Goal: Contribute content: Contribute content

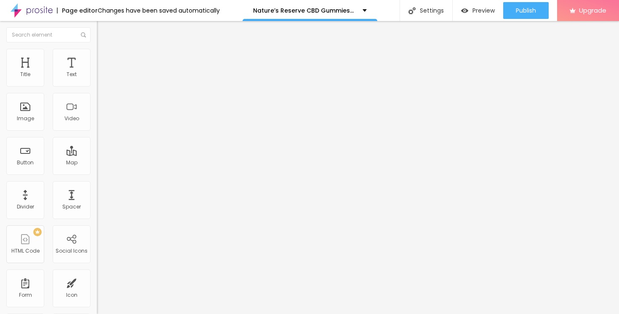
click at [97, 125] on button "button" at bounding box center [103, 120] width 12 height 9
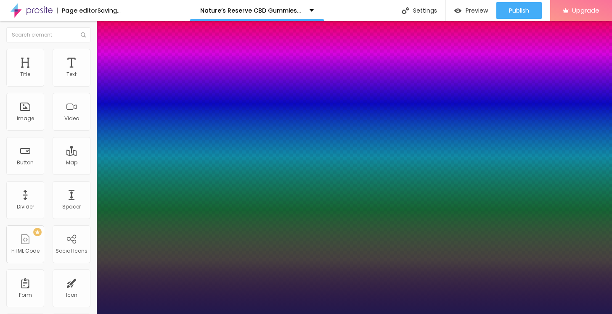
drag, startPoint x: 111, startPoint y: 233, endPoint x: 115, endPoint y: 234, distance: 4.3
type input "1"
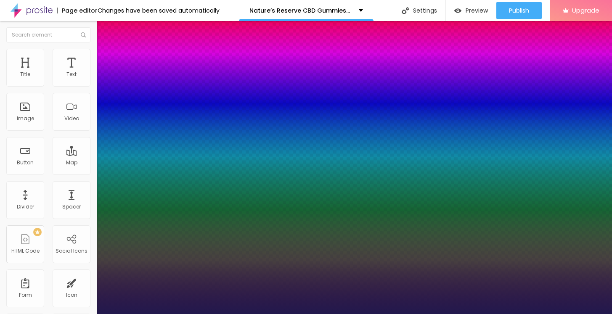
type input "15"
type input "1"
type input "17"
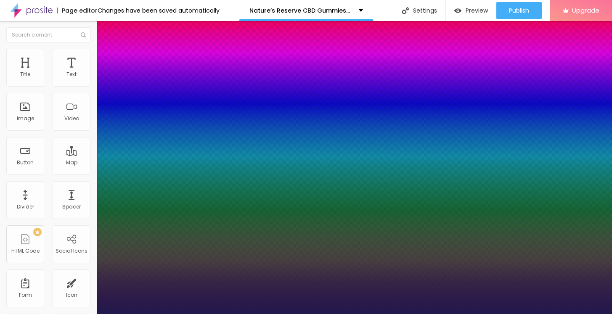
type input "1"
type input "22"
type input "1"
type input "31"
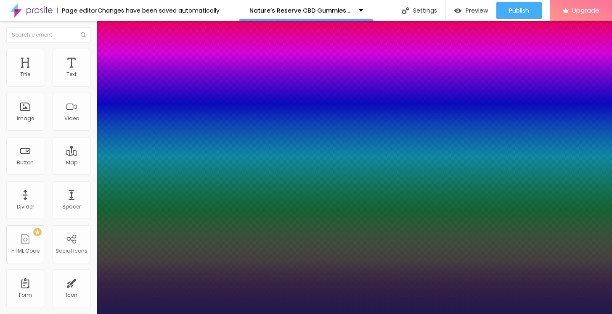
type input "31"
type input "1"
type input "40"
type input "1"
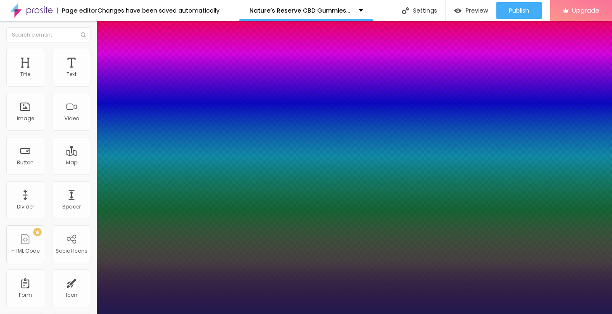
type input "48"
type input "1"
type input "52"
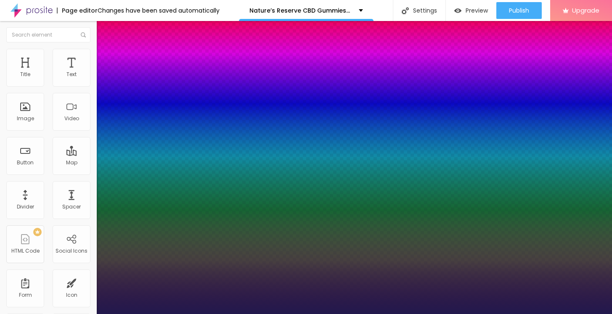
type input "1"
type input "59"
type input "1"
type input "64"
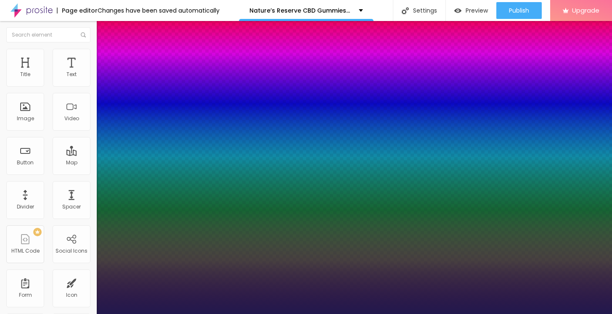
type input "64"
type input "1"
type input "65"
type input "1"
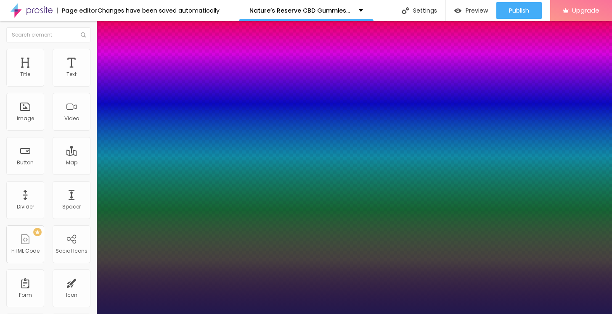
type input "66"
type input "1"
type input "67"
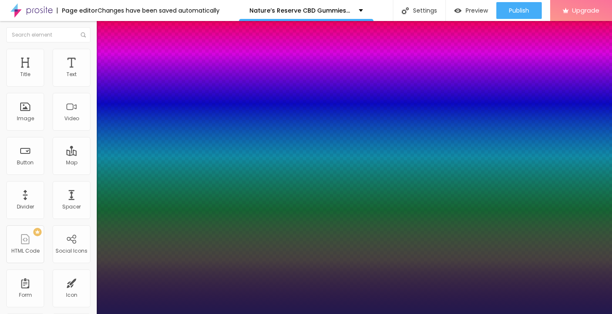
type input "1"
type input "68"
type input "1"
type input "69"
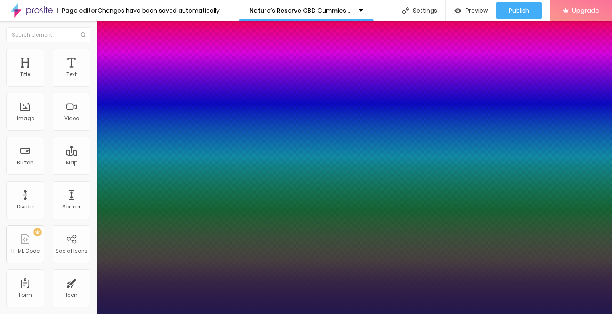
type input "69"
type input "1"
type input "70"
type input "1"
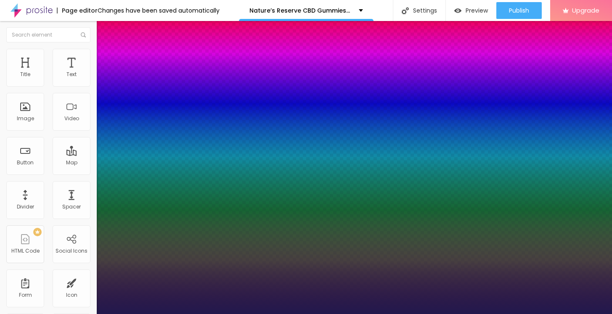
type input "71"
type input "1"
type input "72"
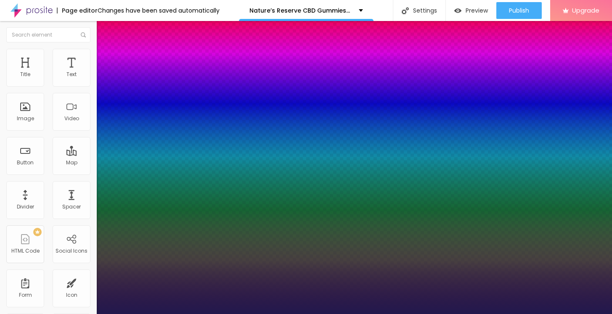
type input "1"
type input "73"
type input "1"
type input "74"
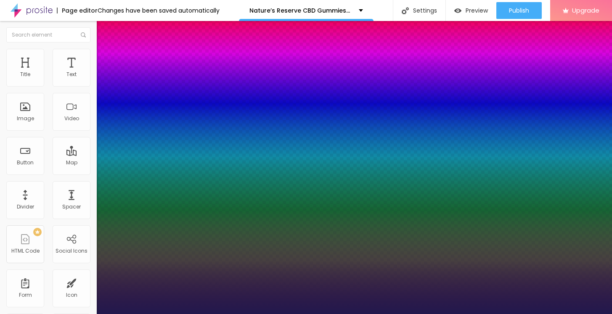
type input "74"
type input "1"
type input "75"
type input "1"
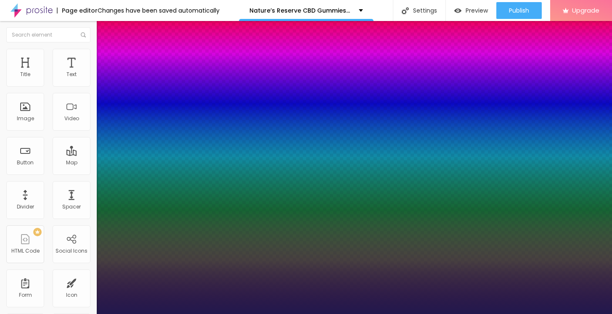
type input "76"
type input "1"
type input "77"
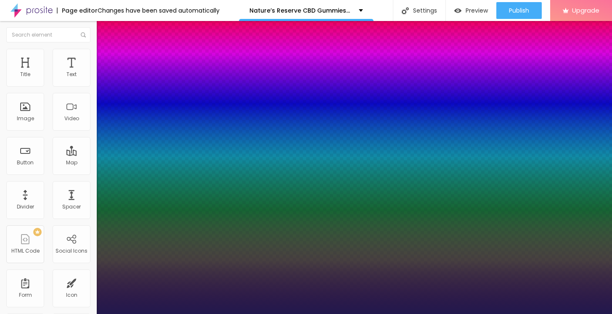
type input "1"
type input "78"
type input "1"
type input "79"
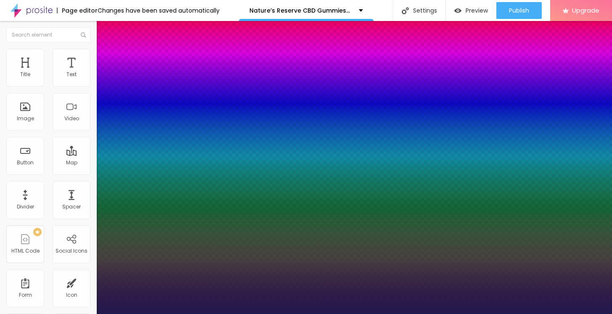
type input "79"
type input "1"
type input "80"
type input "1"
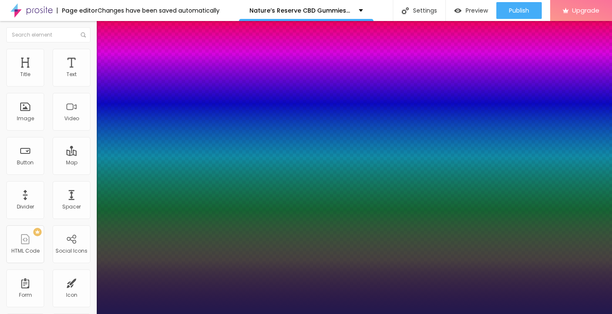
type input "81"
type input "1"
type input "82"
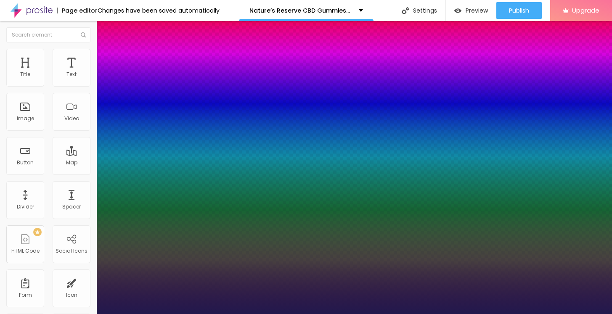
type input "1"
type input "83"
type input "1"
type input "84"
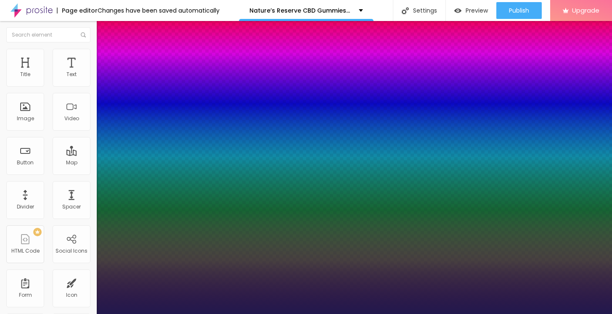
type input "84"
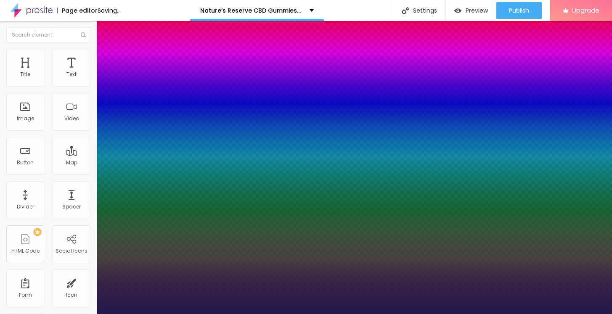
type input "1"
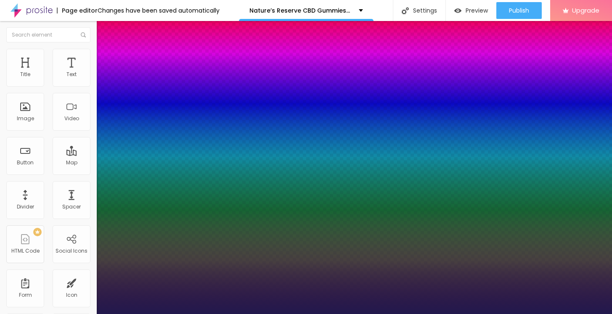
type input "83"
type input "1"
type input "82"
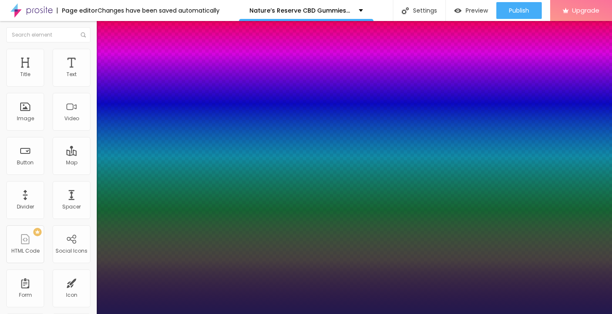
type input "1"
type input "81"
type input "1"
type input "82"
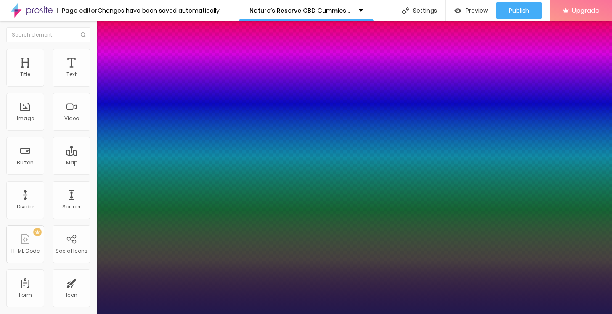
type input "82"
type input "1"
type input "83"
type input "1"
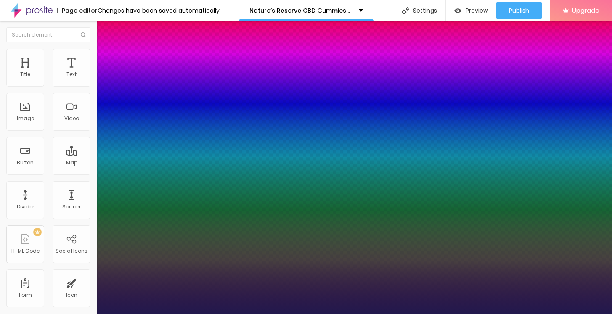
type input "86"
type input "1"
type input "87"
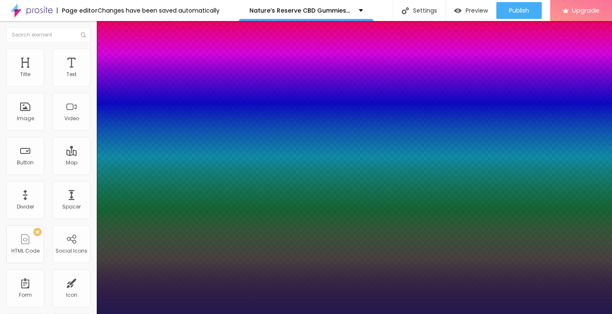
type input "1"
type input "89"
type input "1"
type input "90"
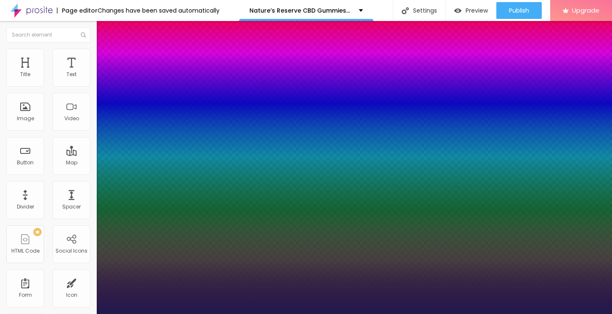
type input "90"
type input "1"
type input "91"
type input "1"
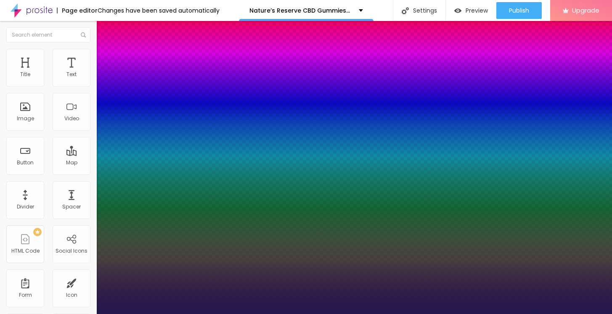
type input "92"
type input "1"
type input "93"
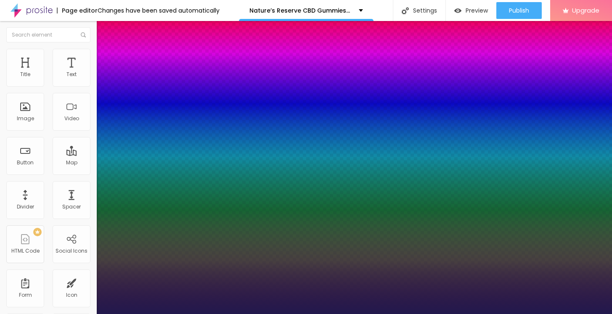
type input "1"
type input "94"
type input "1"
type input "95"
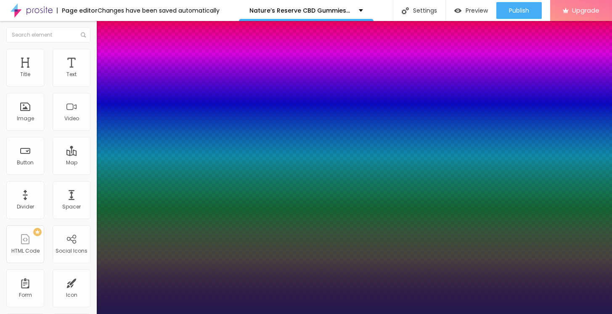
type input "95"
type input "1"
type input "96"
type input "1"
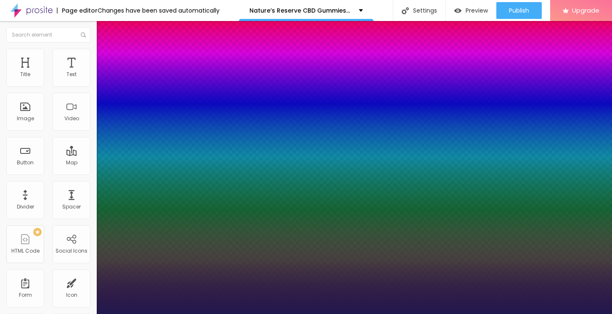
type input "95"
type input "1"
type input "94"
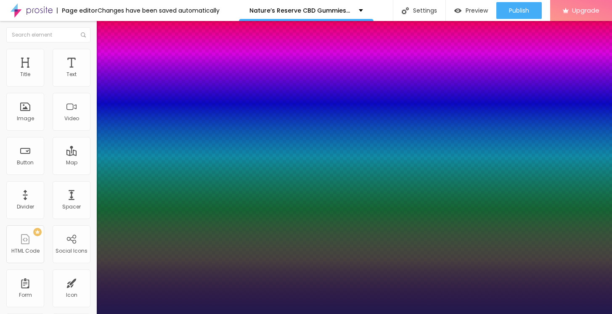
type input "1"
type input "93"
type input "1"
type input "92"
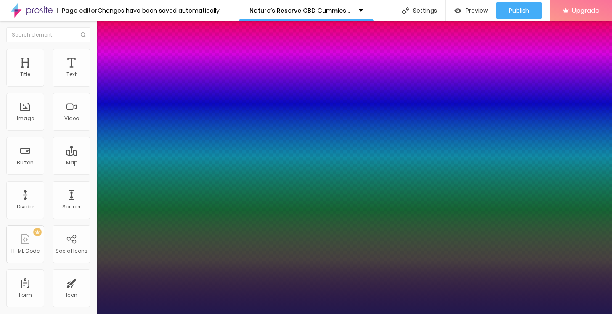
type input "92"
type input "1"
type input "91"
type input "1"
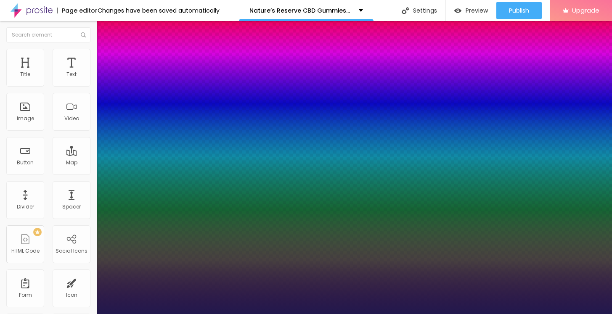
type input "90"
type input "1"
type input "89"
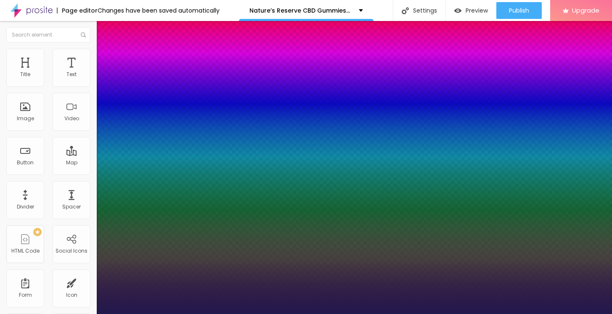
type input "1"
type input "88"
type input "1"
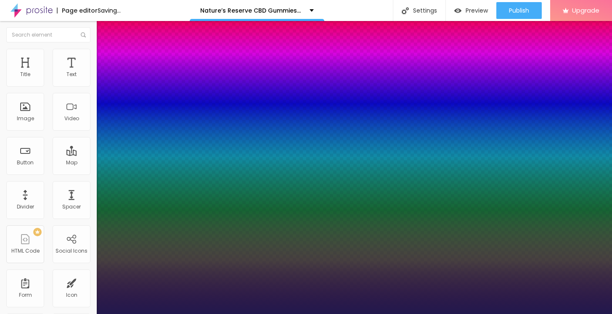
type input "87"
type input "1"
type input "86"
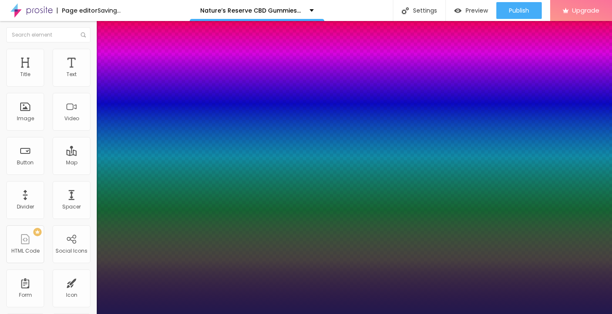
type input "1"
type input "85"
type input "1"
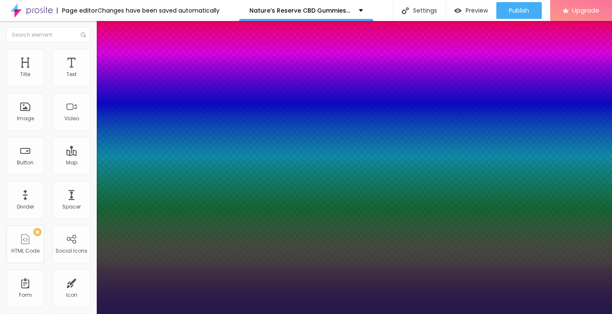
type input "84"
type input "1"
type input "83"
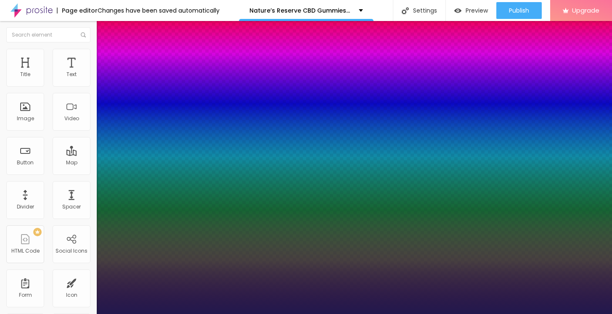
type input "1"
type input "82"
type input "1"
type input "81"
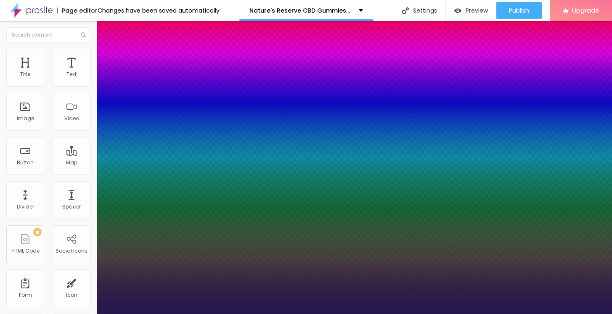
type input "81"
type input "1"
type input "80"
type input "1"
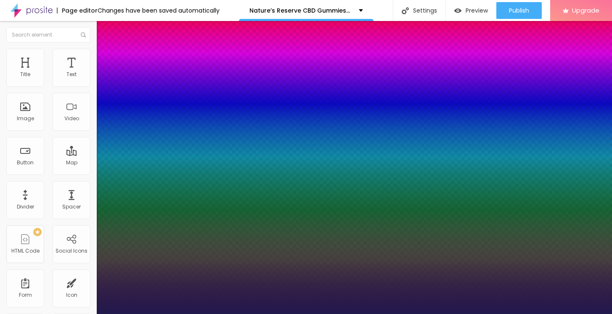
type input "79"
type input "1"
type input "78"
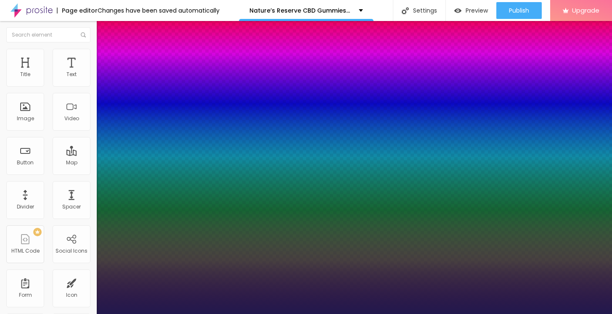
type input "1"
type input "79"
type input "1"
type input "80"
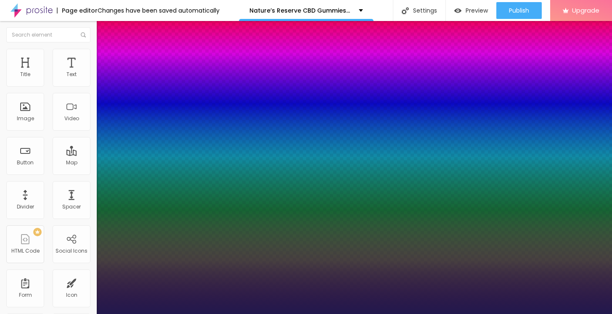
type input "80"
type input "1"
type input "81"
type input "1"
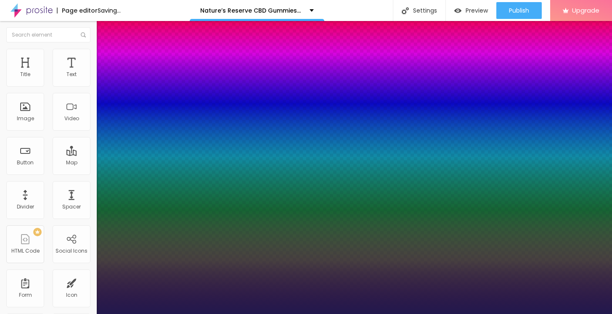
type input "82"
type input "1"
type input "83"
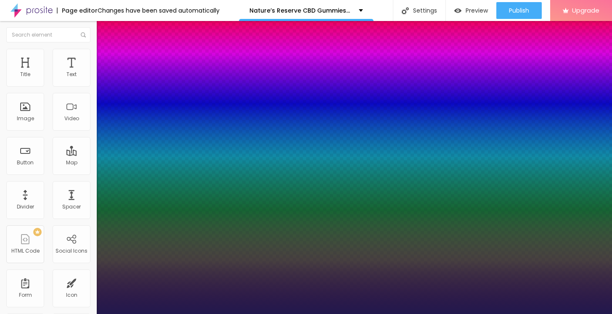
drag, startPoint x: 112, startPoint y: 237, endPoint x: 155, endPoint y: 242, distance: 42.9
click at [347, 314] on div at bounding box center [306, 314] width 612 height 0
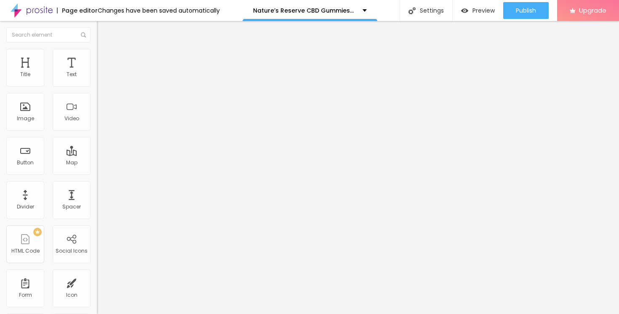
click at [103, 28] on div "Edit Title" at bounding box center [122, 30] width 38 height 7
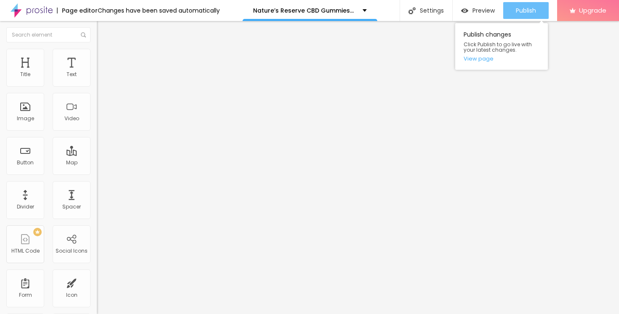
click at [524, 10] on span "Publish" at bounding box center [526, 10] width 20 height 7
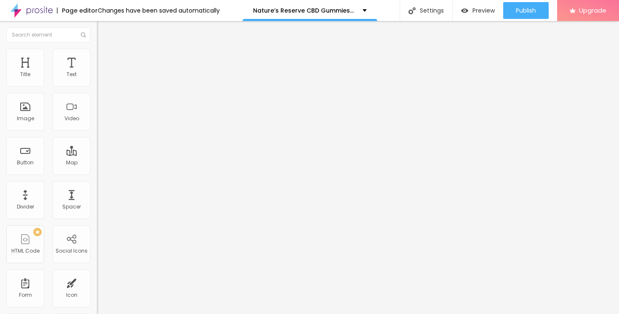
click at [97, 51] on img at bounding box center [101, 53] width 8 height 8
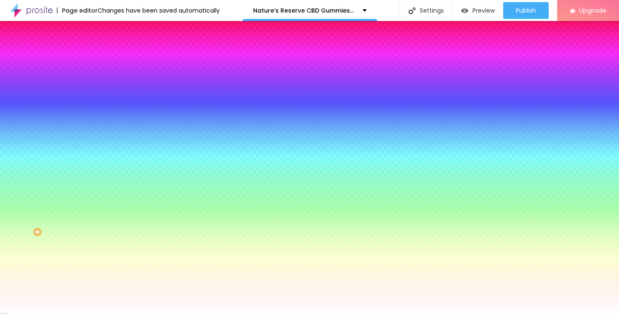
click at [97, 80] on div at bounding box center [145, 80] width 97 height 0
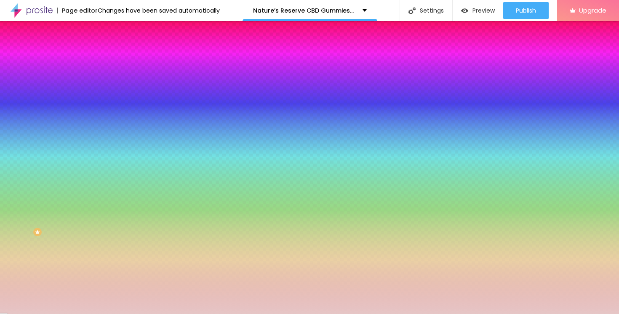
drag, startPoint x: 28, startPoint y: 98, endPoint x: 21, endPoint y: 101, distance: 7.9
click at [21, 101] on div at bounding box center [309, 157] width 619 height 314
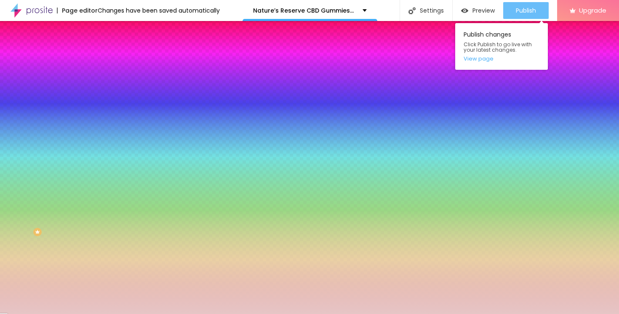
click at [524, 11] on span "Publish" at bounding box center [526, 10] width 20 height 7
click at [480, 60] on link "View page" at bounding box center [501, 58] width 76 height 5
